Goal: Use online tool/utility: Utilize a website feature to perform a specific function

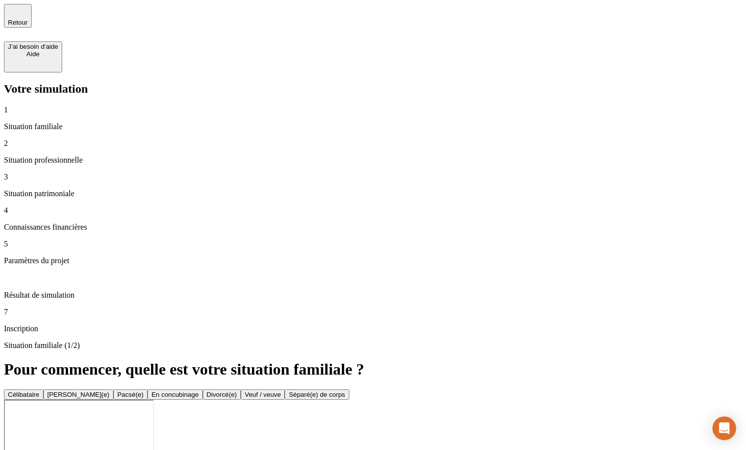
click at [39, 391] on div "Célibataire" at bounding box center [24, 394] width 32 height 7
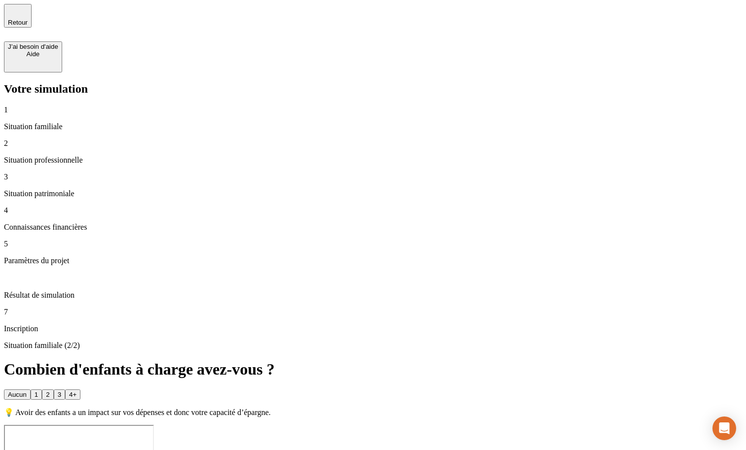
click at [27, 391] on div "Aucun" at bounding box center [17, 394] width 19 height 7
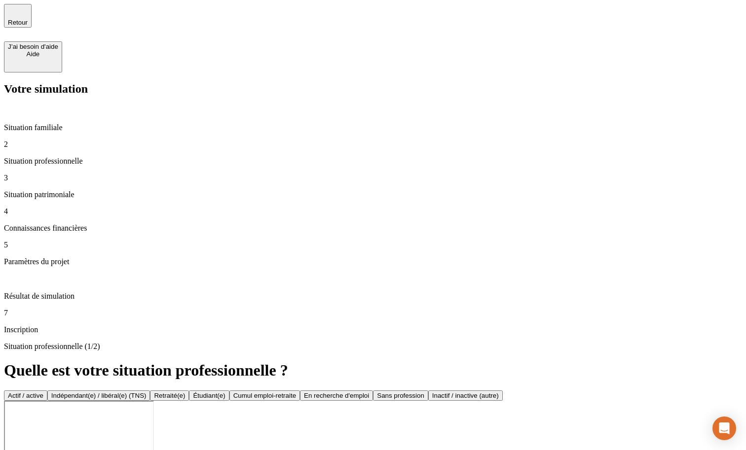
click at [47, 391] on button "Actif / active" at bounding box center [25, 396] width 43 height 10
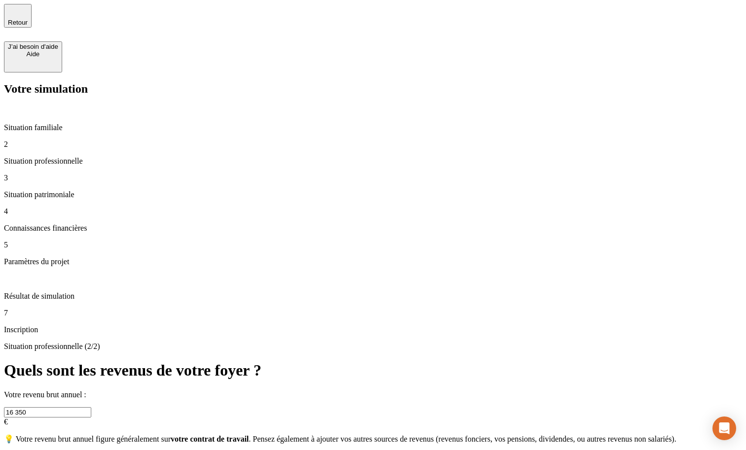
click at [91, 407] on input "16 350" at bounding box center [47, 412] width 87 height 10
